Goal: Check status

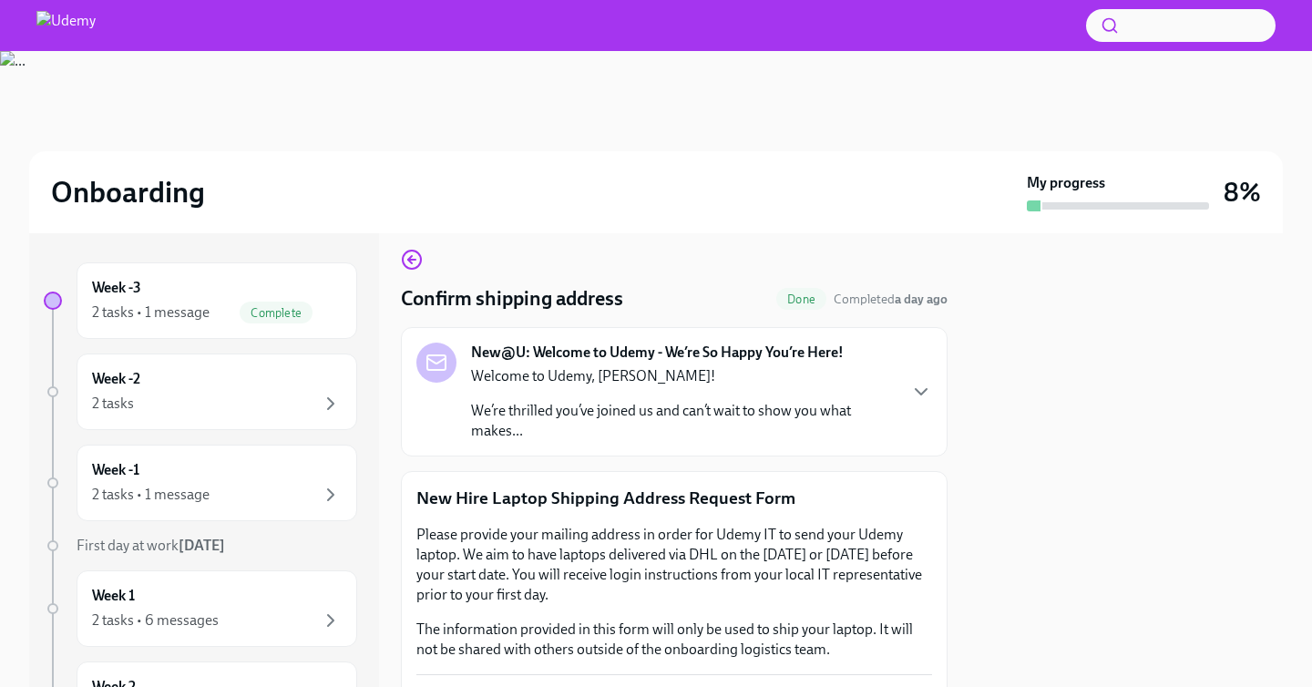
scroll to position [18, 0]
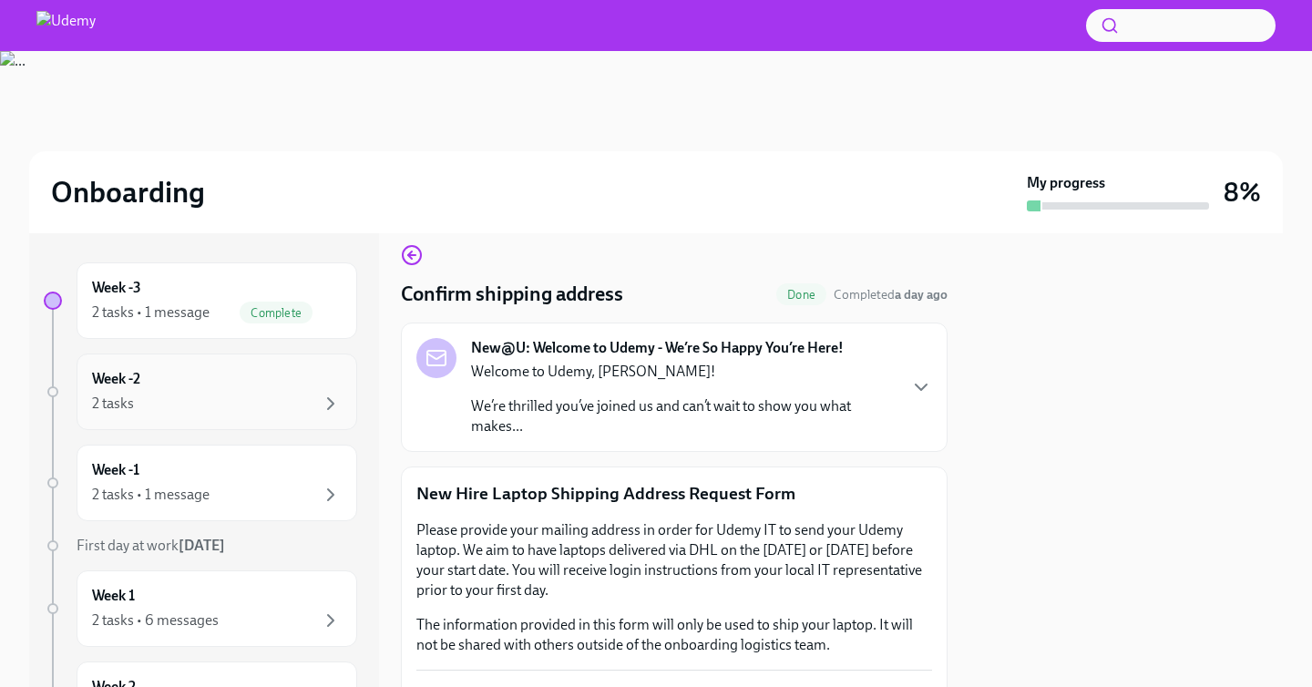
click at [313, 387] on div "Week -2 2 tasks" at bounding box center [217, 392] width 250 height 46
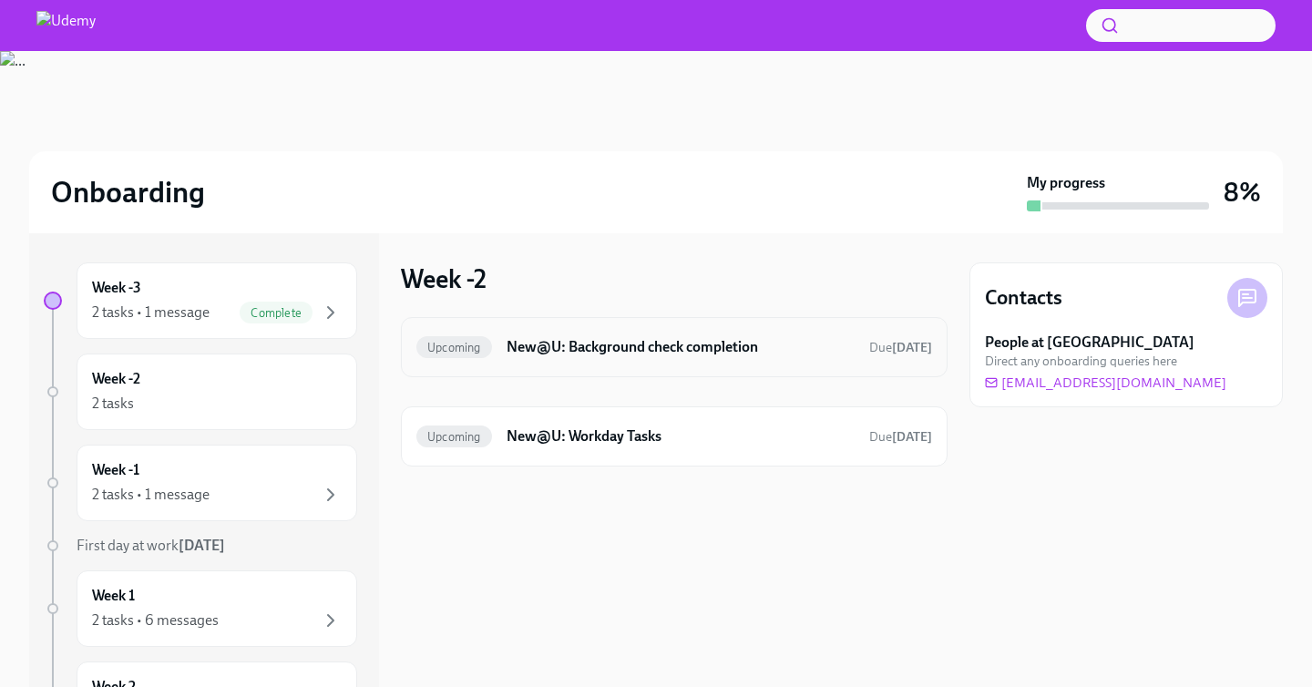
click at [738, 345] on h6 "New@U: Background check completion" at bounding box center [681, 347] width 348 height 20
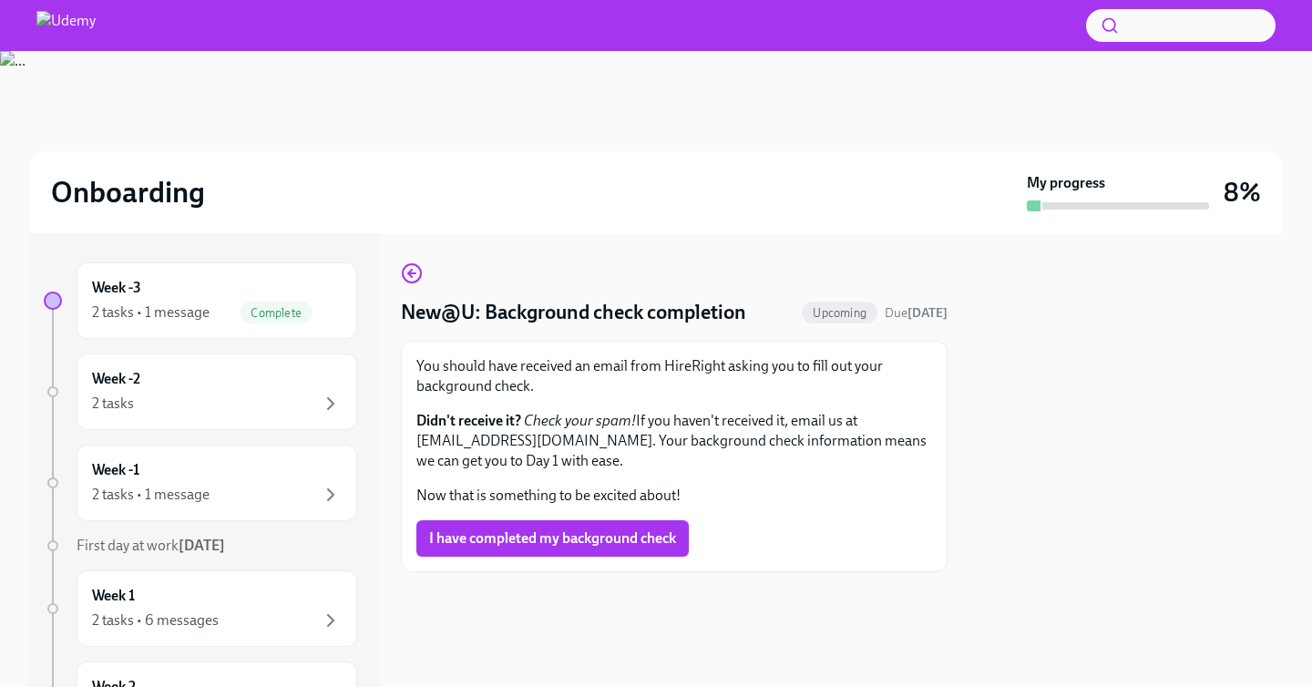
click at [689, 366] on p "You should have received an email from HireRight asking you to fill out your ba…" at bounding box center [675, 376] width 516 height 40
copy p "HireRight"
